Goal: Check status: Check status

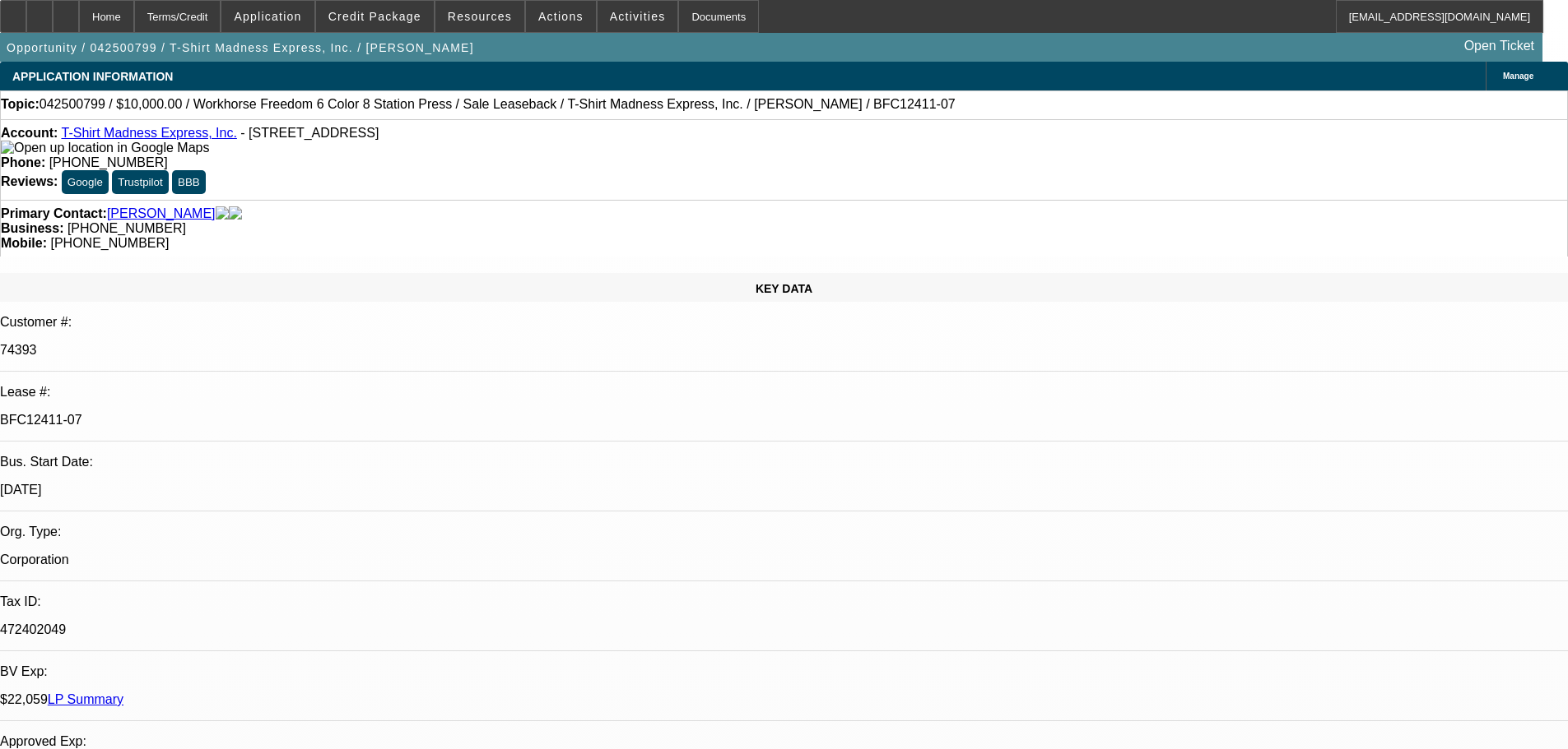
select select "0"
select select "2"
select select "0"
select select "2"
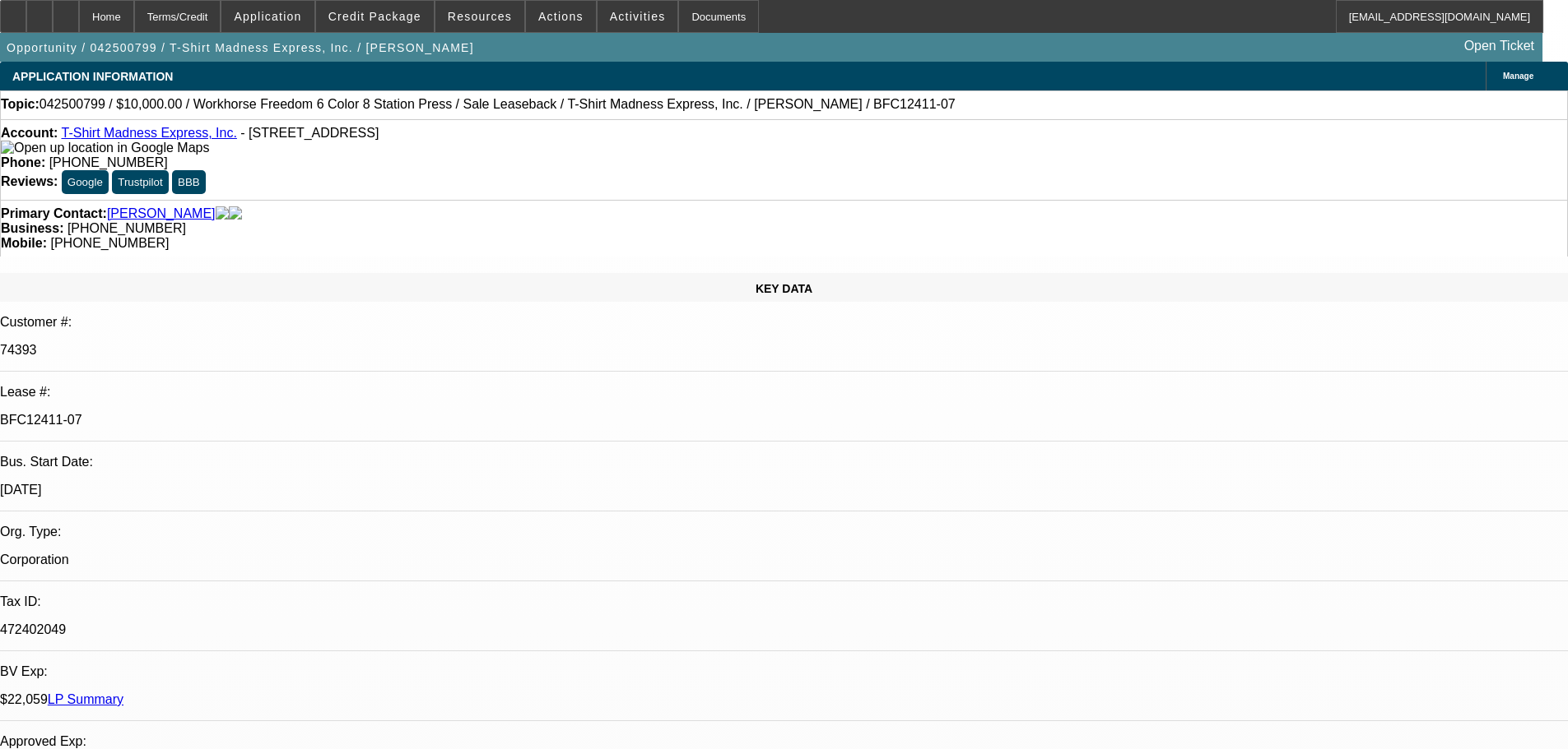
select select "0"
select select "2"
select select "0"
select select "2"
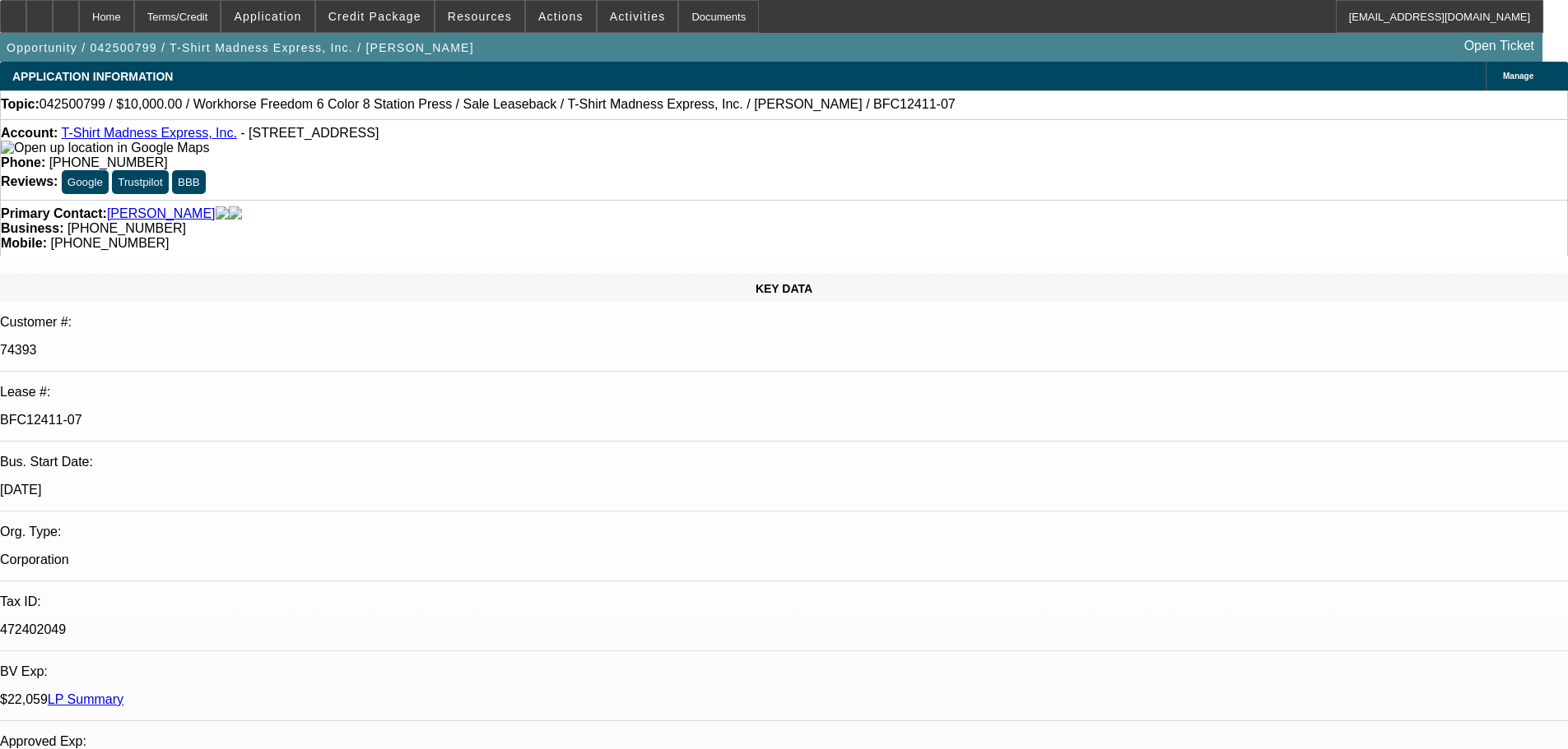
select select "0"
select select "2"
select select "0"
select select "2"
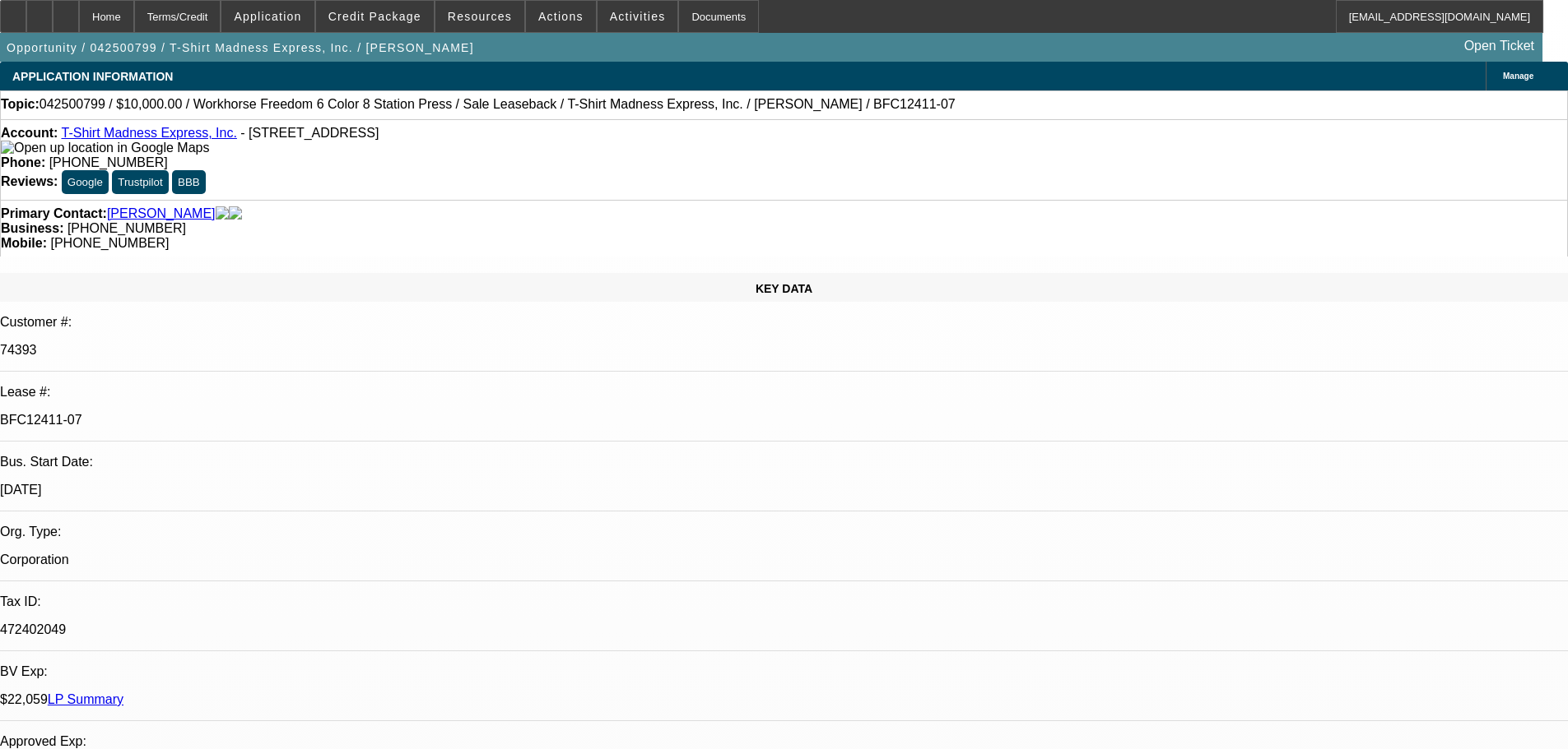
select select "0"
select select "2"
select select "0"
select select "2"
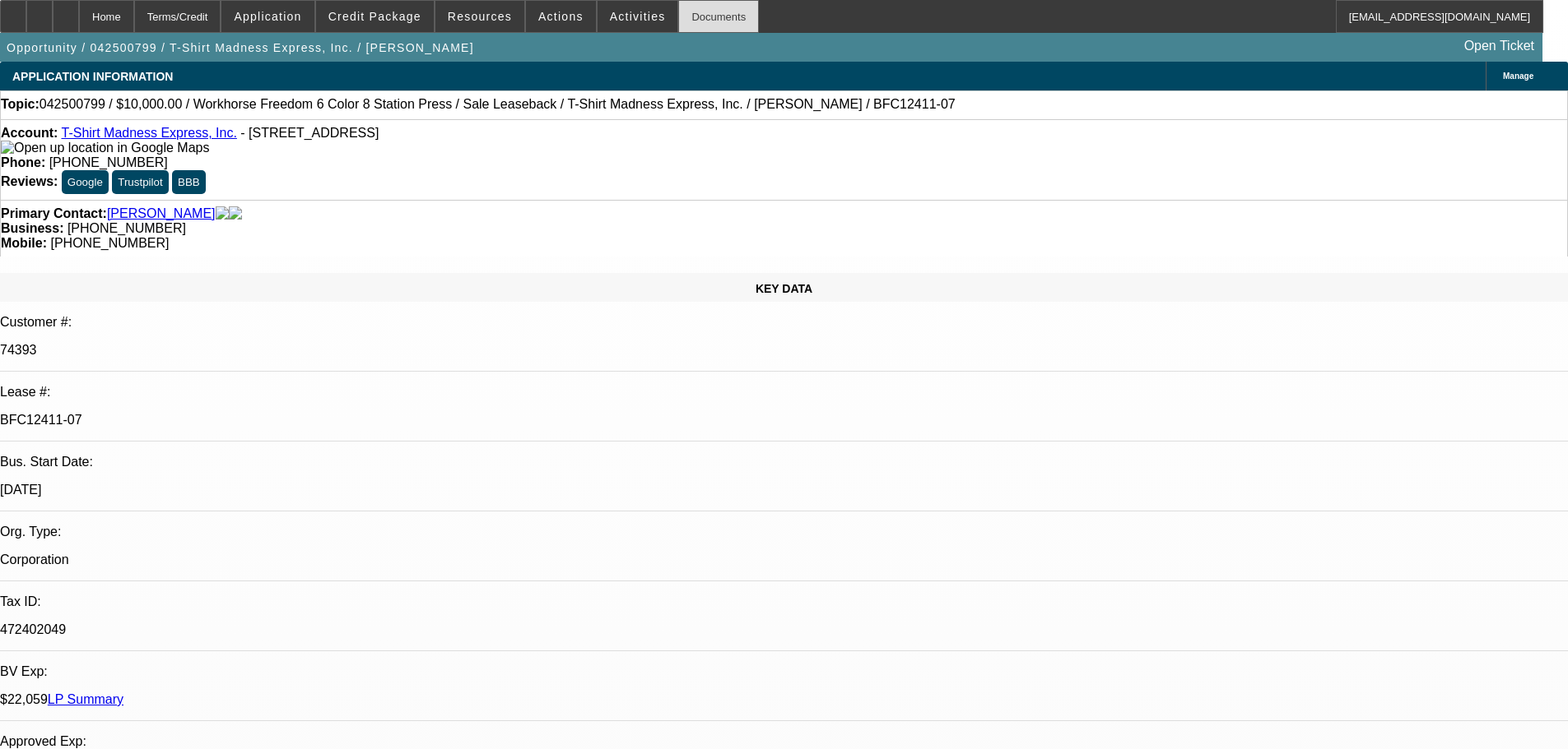
click at [679, 19] on div "Documents" at bounding box center [718, 17] width 81 height 33
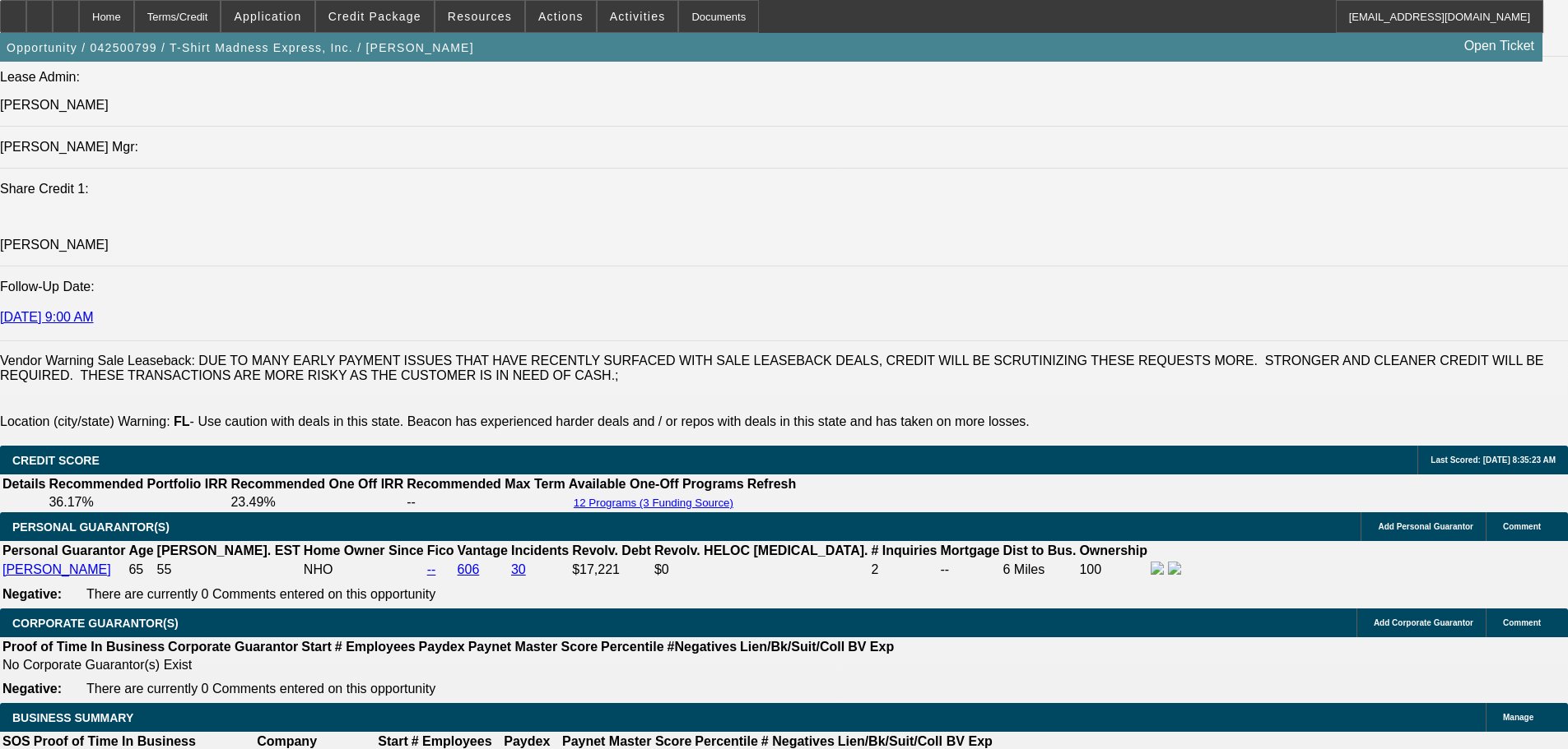
scroll to position [2221, 0]
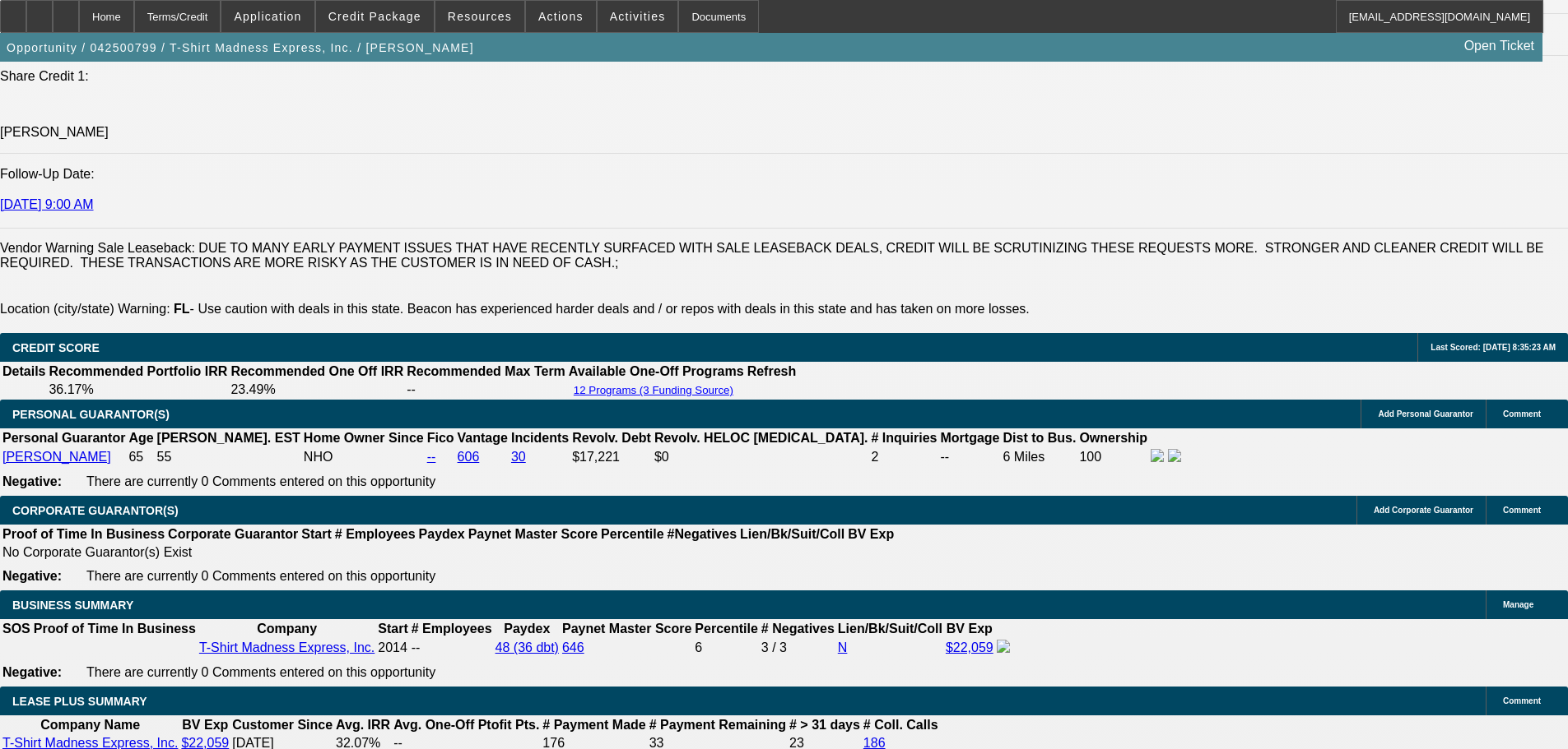
scroll to position [2550, 0]
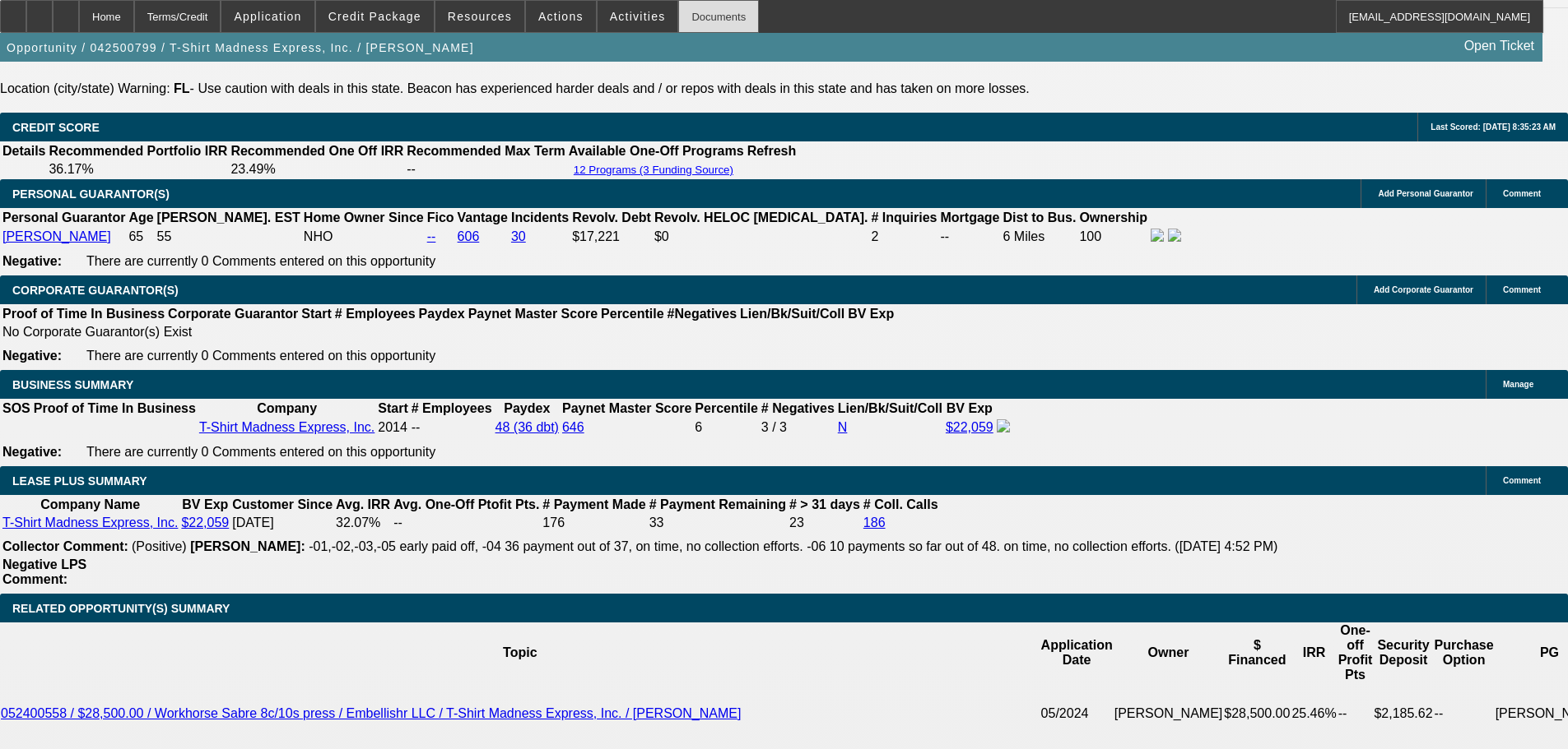
click at [708, 10] on div "Documents" at bounding box center [718, 17] width 81 height 33
